Goal: Find specific page/section: Find specific page/section

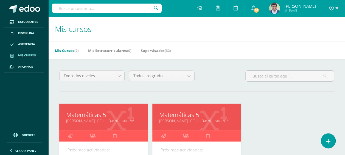
click at [128, 8] on input "text" at bounding box center [107, 8] width 110 height 9
type input "Lourdes orozco"
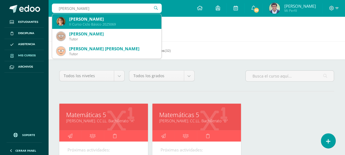
click at [116, 18] on div "[PERSON_NAME]" at bounding box center [113, 19] width 88 height 6
